Goal: Transaction & Acquisition: Purchase product/service

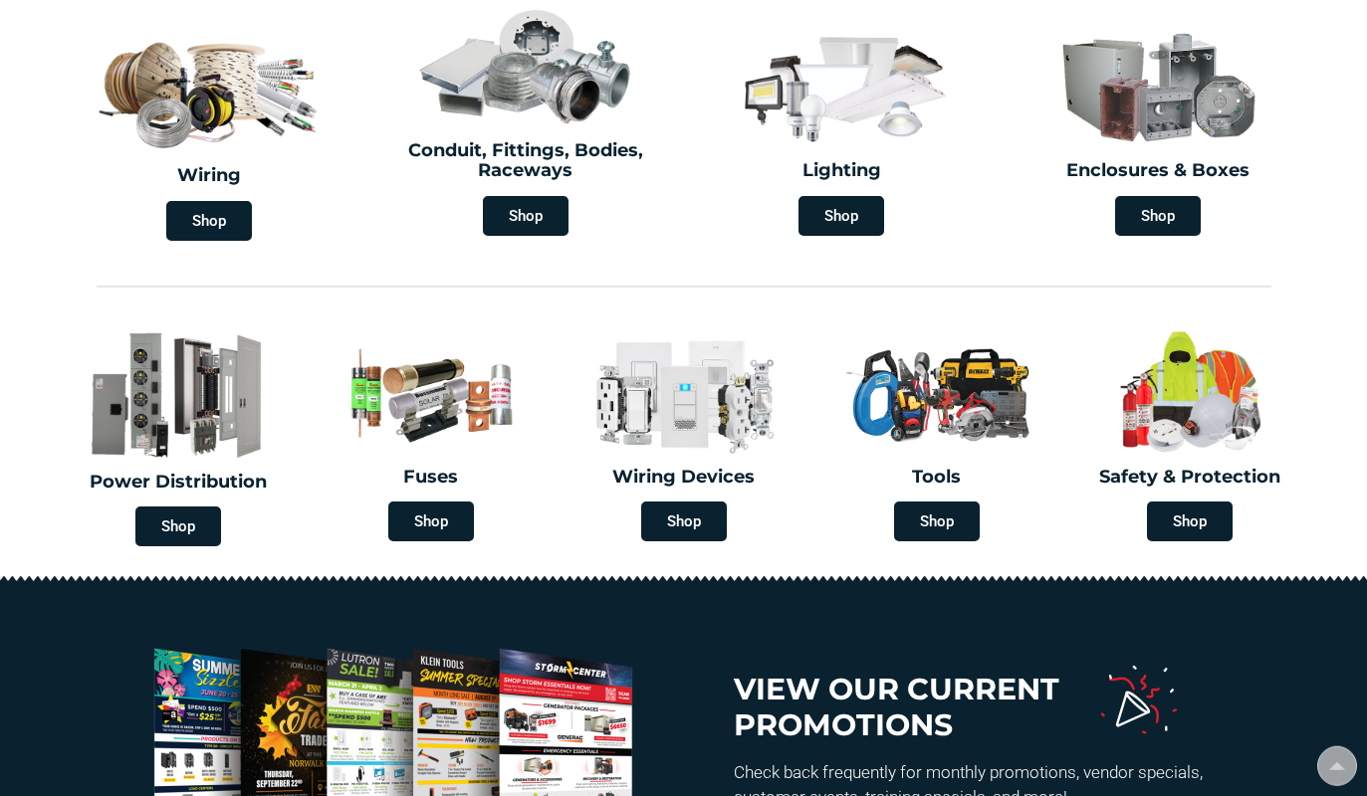
type input "[STREET_ADDRESS]"
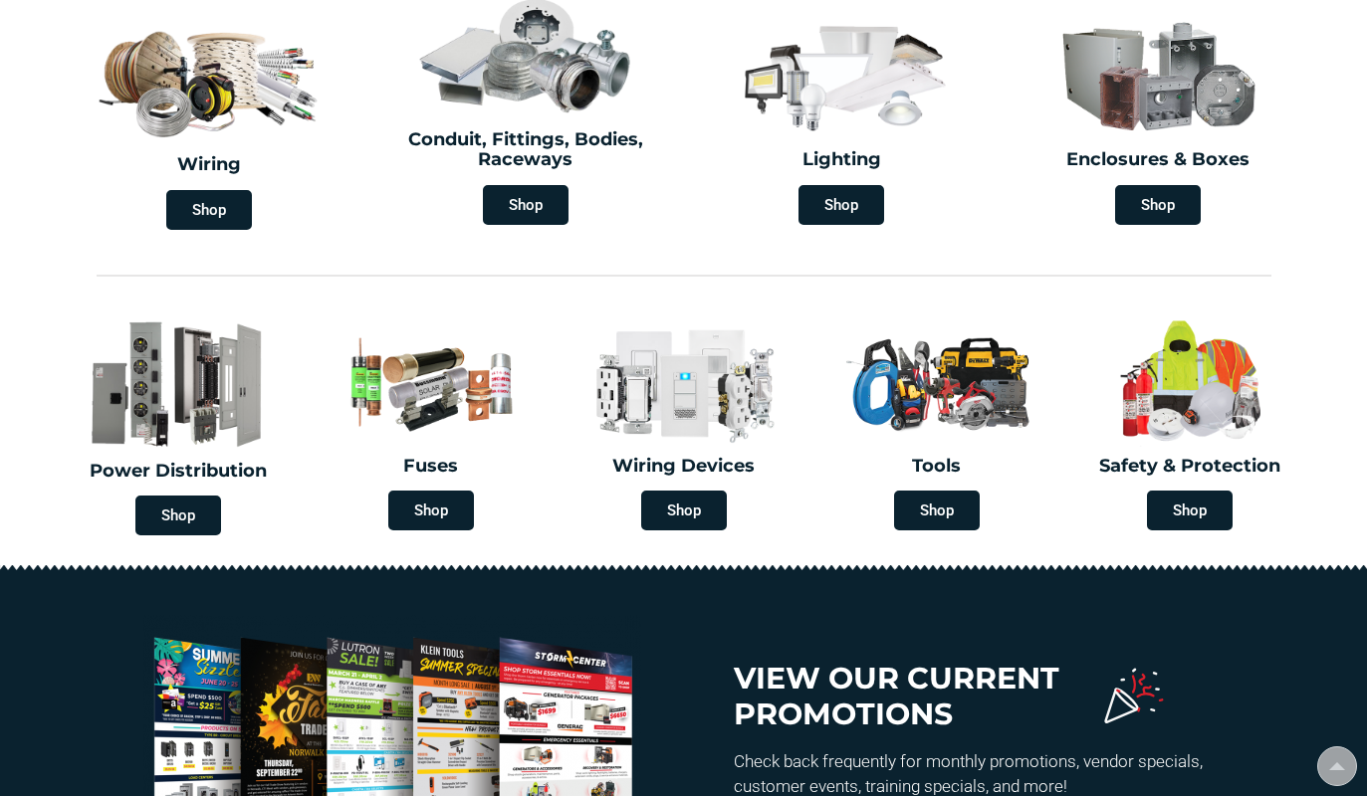
scroll to position [529, 0]
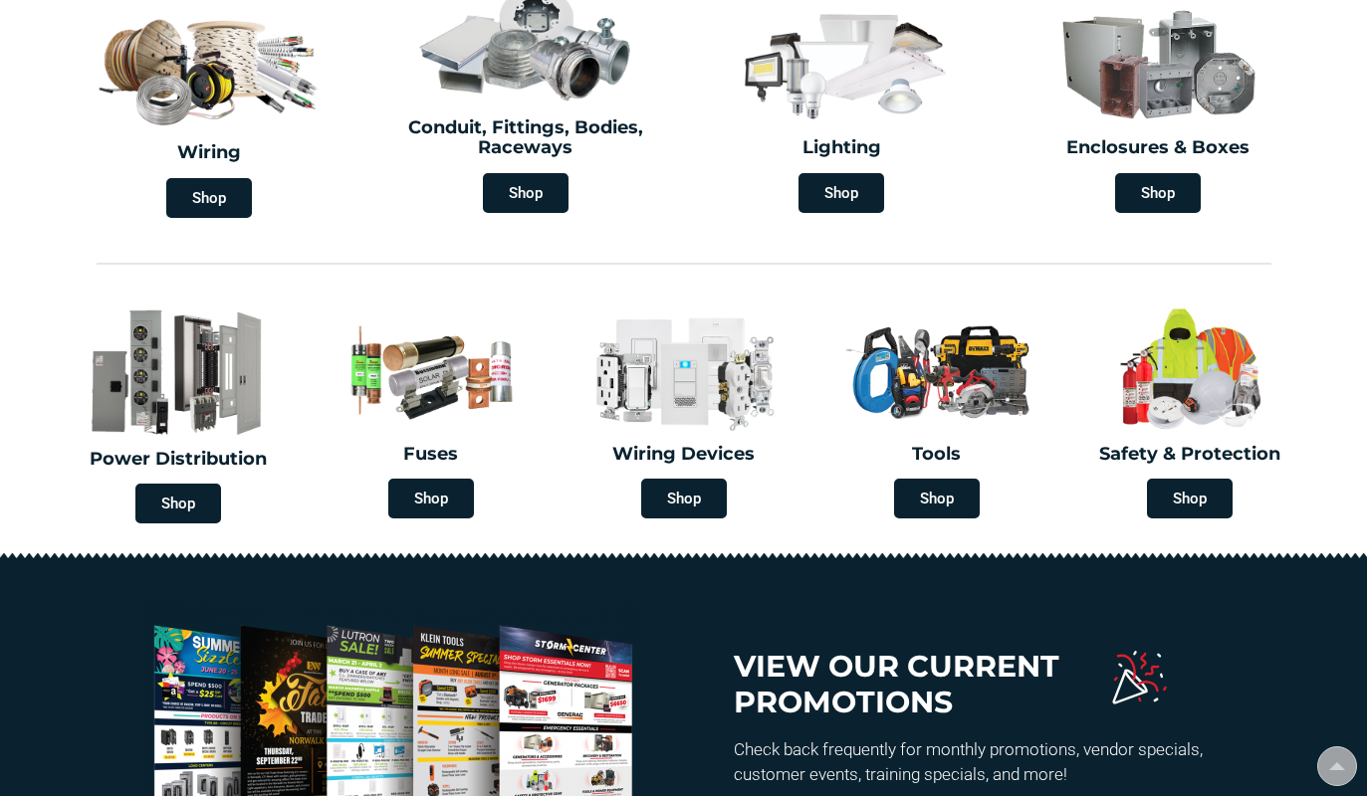
click at [1177, 479] on span "Shop" at bounding box center [1190, 499] width 86 height 40
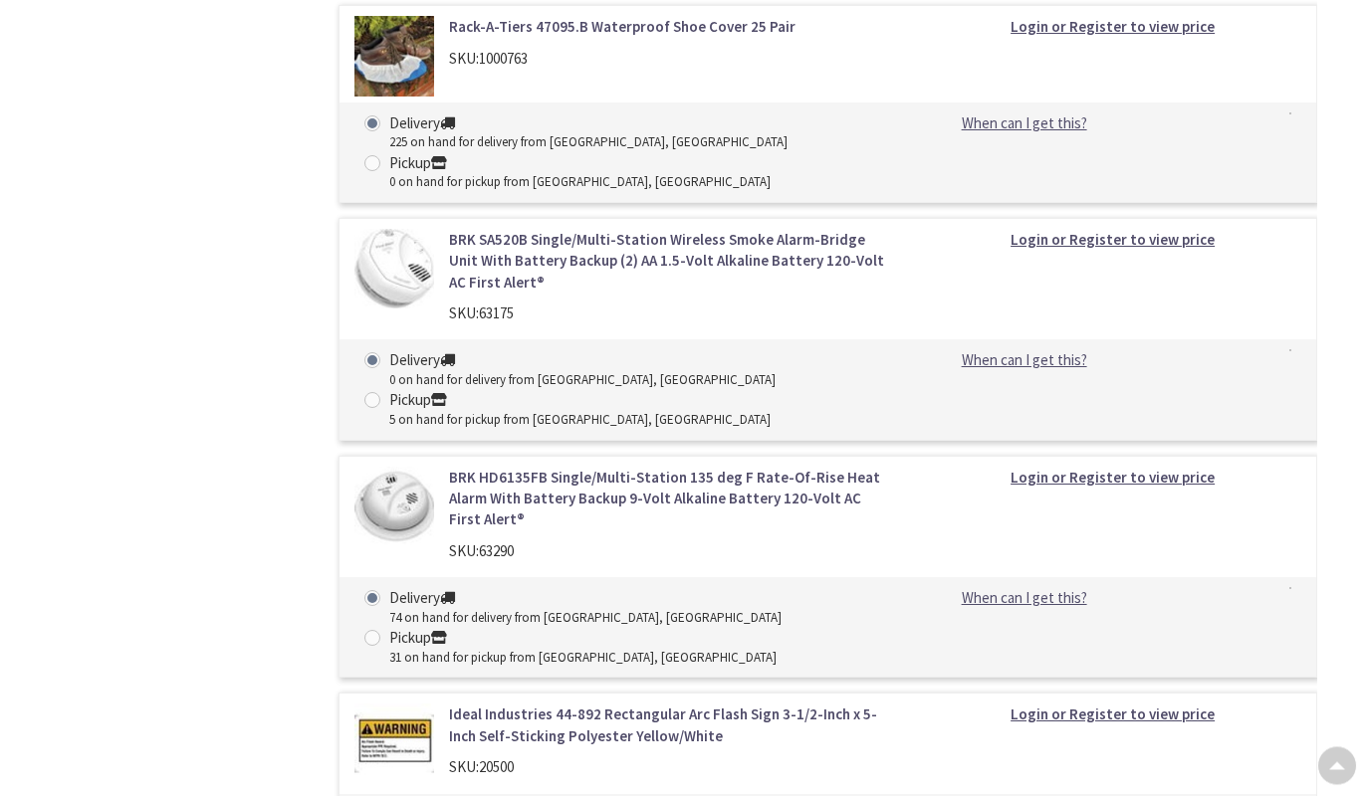
scroll to position [2572, 0]
click at [414, 230] on img at bounding box center [394, 270] width 80 height 80
click at [489, 230] on link "BRK SA520B Single/Multi-Station Wireless Smoke Alarm-Bridge Unit With Battery B…" at bounding box center [671, 262] width 445 height 64
click at [503, 230] on link "BRK SA520B Single/Multi-Station Wireless Smoke Alarm-Bridge Unit With Battery B…" at bounding box center [671, 262] width 445 height 64
click at [387, 230] on img at bounding box center [394, 270] width 80 height 80
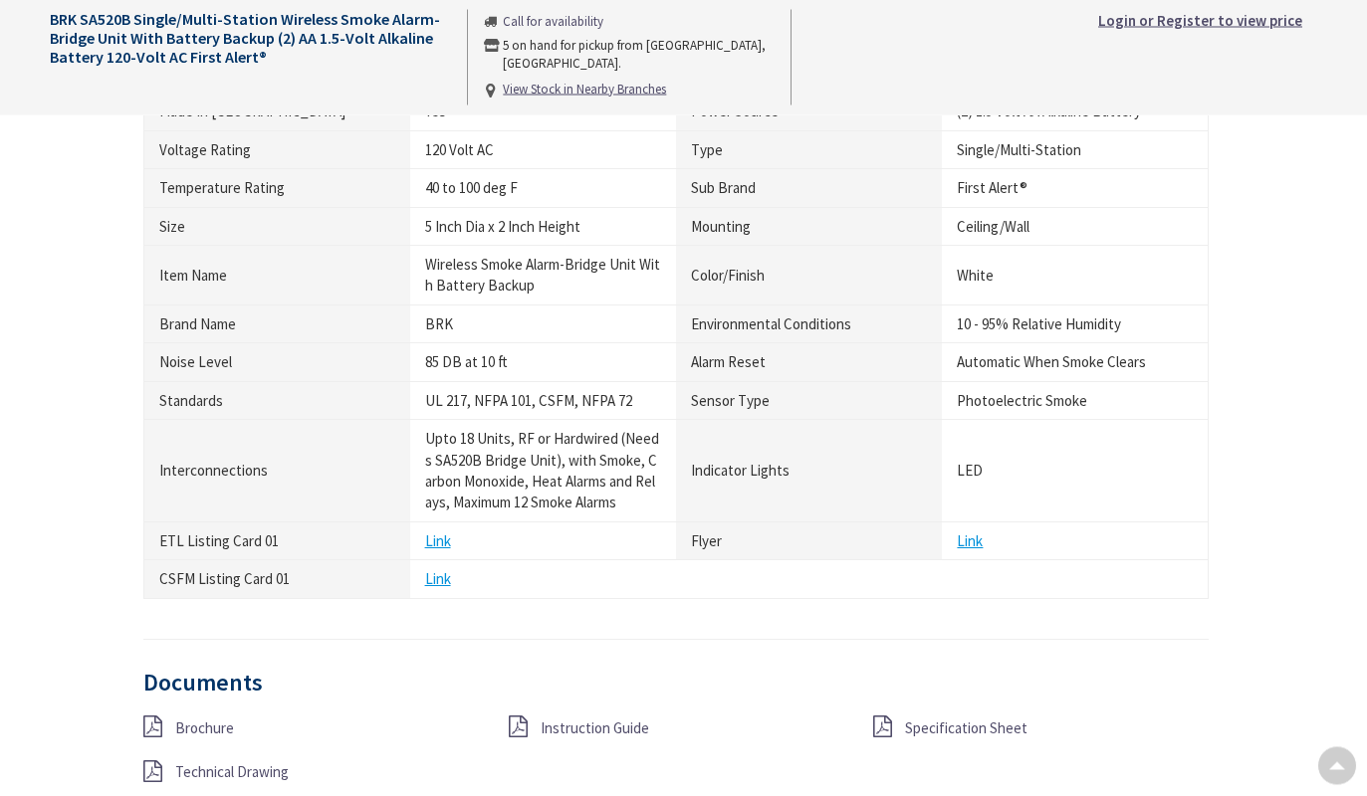
scroll to position [1299, 0]
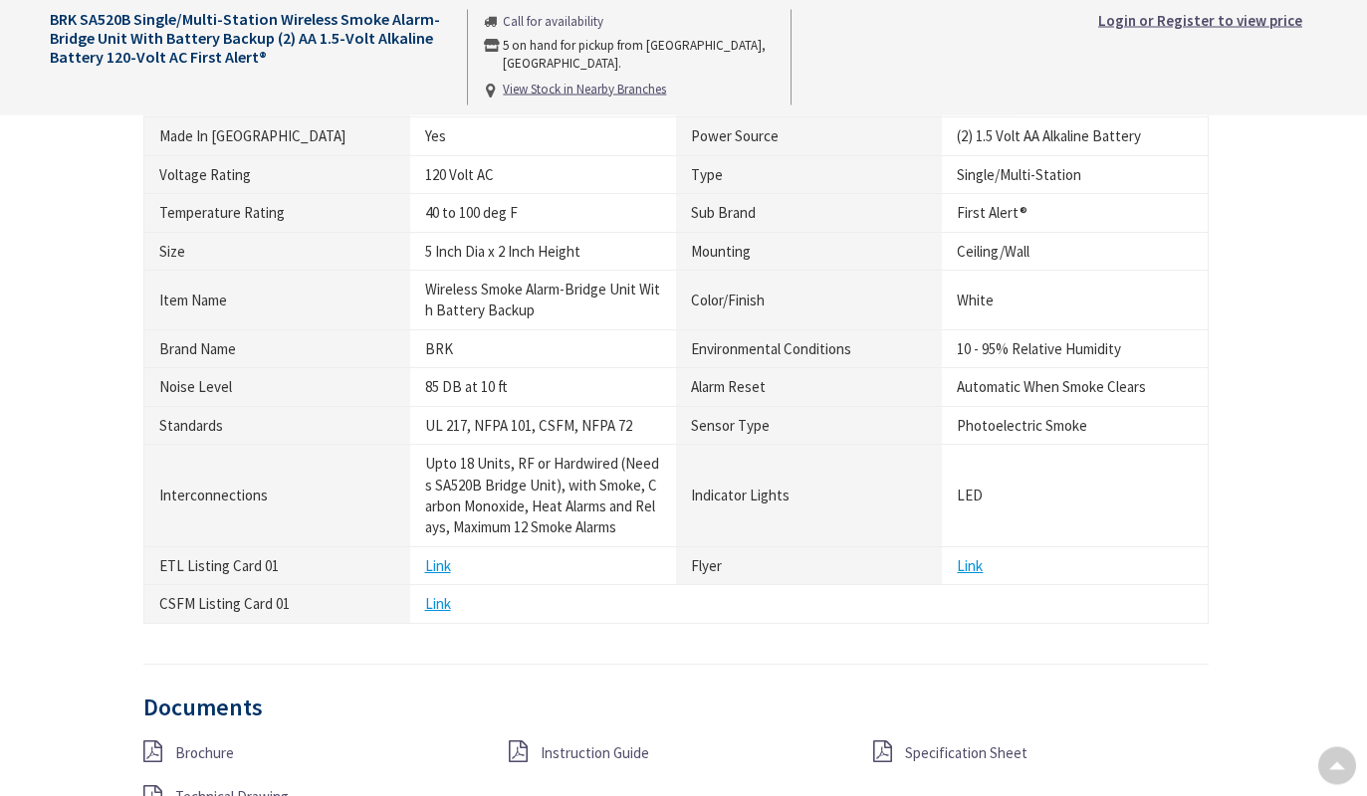
click at [134, 103] on div "Description Has single test/silence button Two silence feature effectively aids…" at bounding box center [683, 179] width 1297 height 1421
